Goal: Navigation & Orientation: Find specific page/section

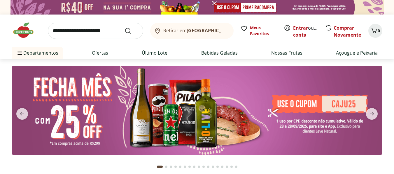
click at [188, 30] on b "[GEOGRAPHIC_DATA]/[GEOGRAPHIC_DATA]" at bounding box center [235, 30] width 98 height 6
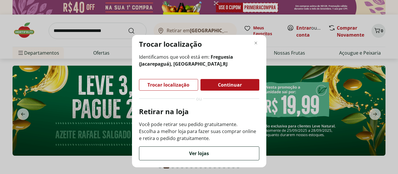
click at [196, 159] on div "Ver lojas" at bounding box center [199, 153] width 120 height 13
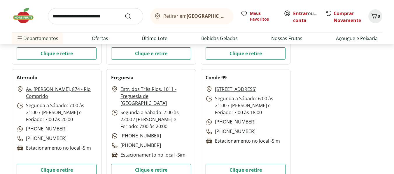
scroll to position [1893, 0]
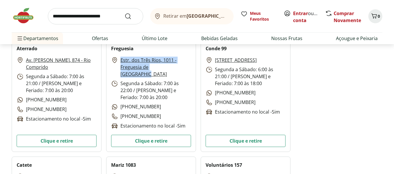
drag, startPoint x: 118, startPoint y: 59, endPoint x: 178, endPoint y: 67, distance: 60.6
click at [178, 67] on p "Estr. dos Três Rios, 1011 - Freguesia de [GEOGRAPHIC_DATA]" at bounding box center [151, 67] width 80 height 21
copy link "Estr. dos Três Rios, 1011 - Freguesia de [GEOGRAPHIC_DATA]"
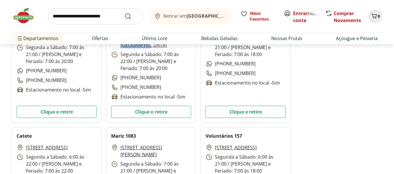
scroll to position [1952, 0]
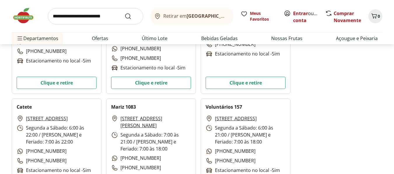
drag, startPoint x: 119, startPoint y: 119, endPoint x: 133, endPoint y: 127, distance: 15.9
click at [133, 127] on p "[STREET_ADDRESS][PERSON_NAME]" at bounding box center [151, 122] width 80 height 14
copy link "[STREET_ADDRESS][PERSON_NAME]"
drag, startPoint x: 24, startPoint y: 115, endPoint x: 87, endPoint y: 120, distance: 63.1
click at [88, 120] on div "[STREET_ADDRESS] Segunda a Sábado: 6:00 às 22:00 / [PERSON_NAME] e Feriado: 7:0…" at bounding box center [57, 144] width 80 height 59
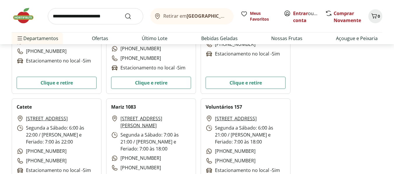
copy link "[STREET_ADDRESS]"
